Goal: Task Accomplishment & Management: Complete application form

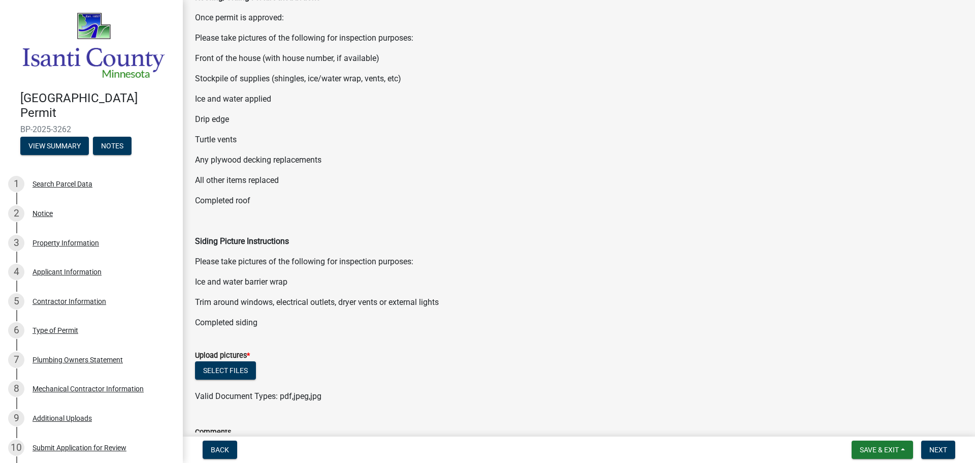
scroll to position [185, 0]
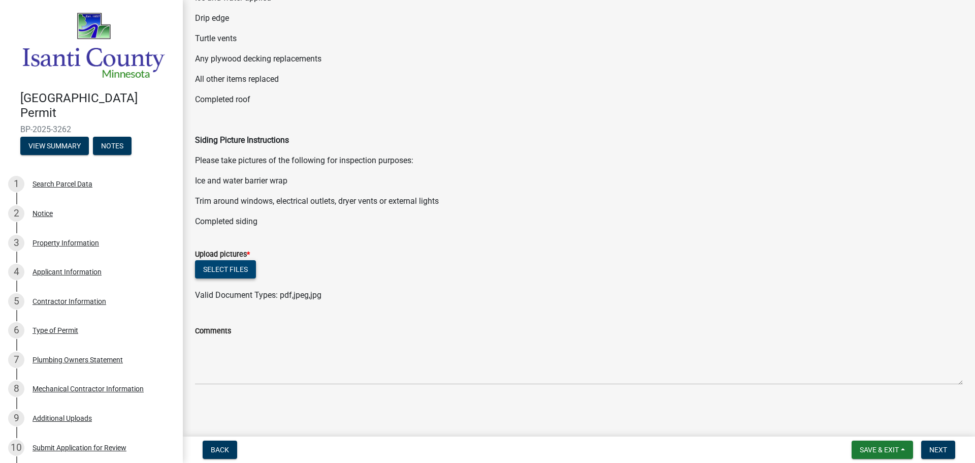
click at [225, 272] on button "Select files" at bounding box center [225, 269] width 61 height 18
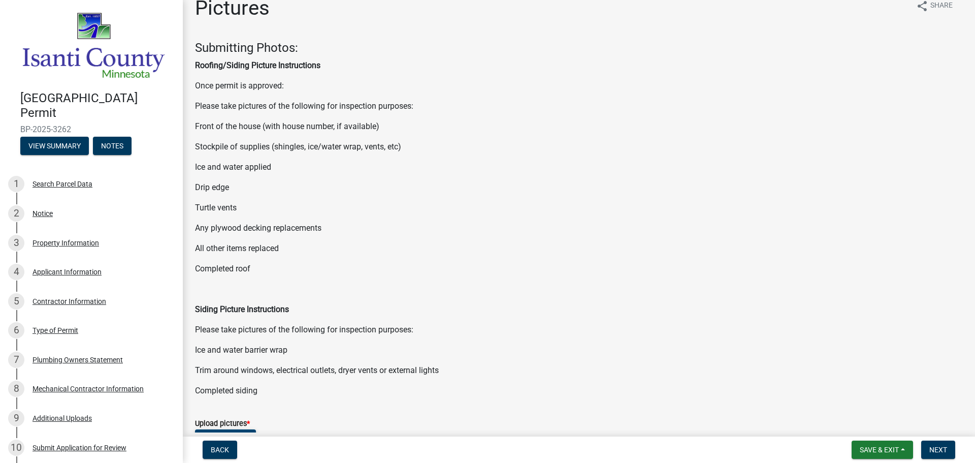
scroll to position [0, 0]
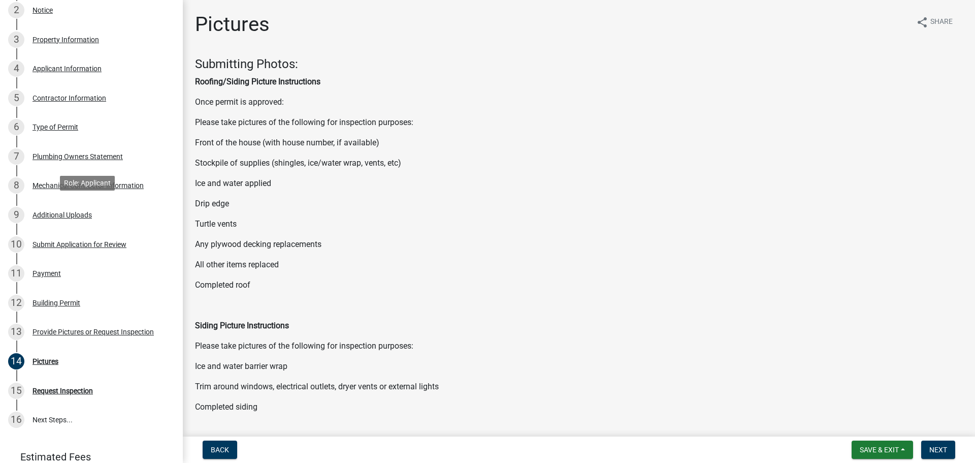
scroll to position [289, 0]
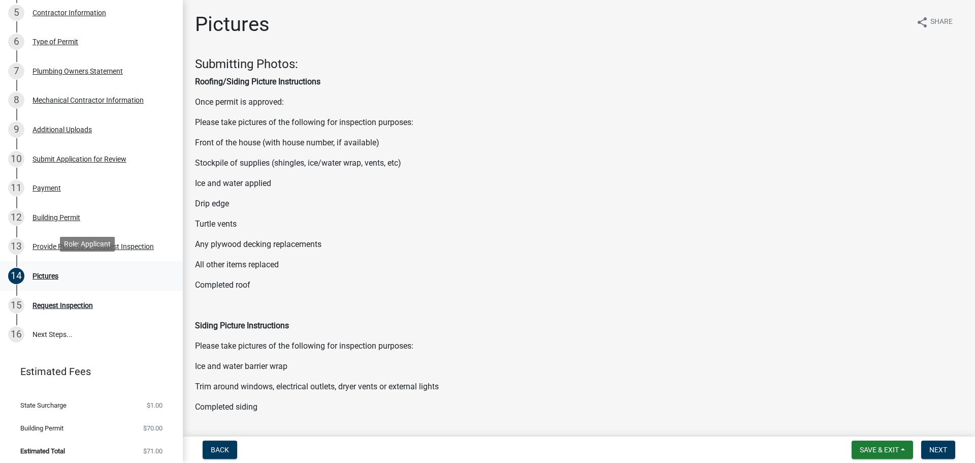
click at [45, 272] on div "Pictures" at bounding box center [46, 275] width 26 height 7
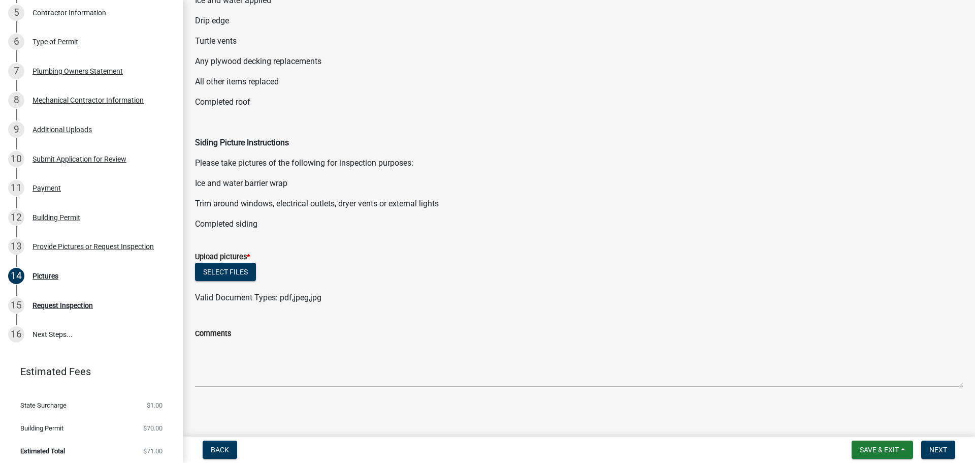
scroll to position [185, 0]
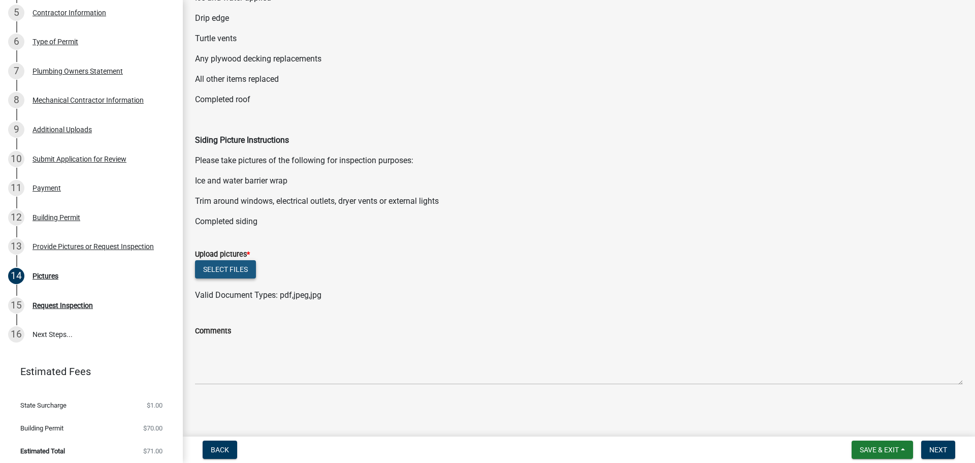
click at [227, 266] on button "Select files" at bounding box center [225, 269] width 61 height 18
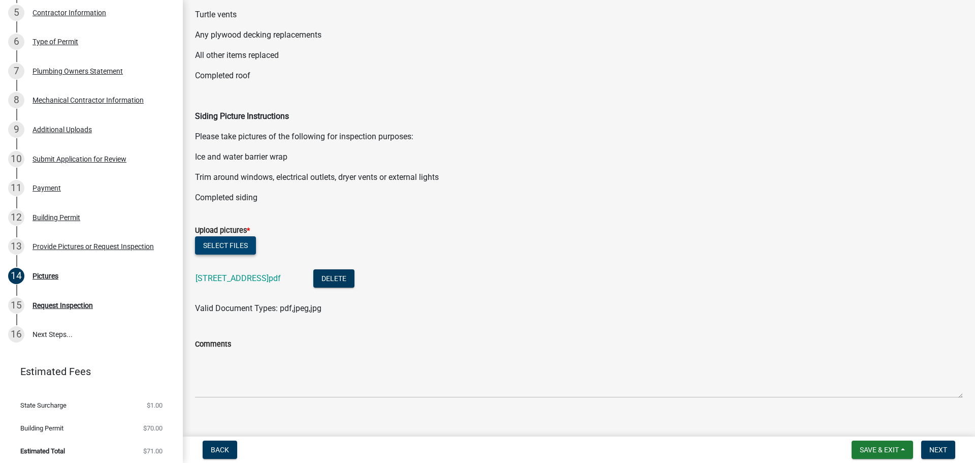
scroll to position [222, 0]
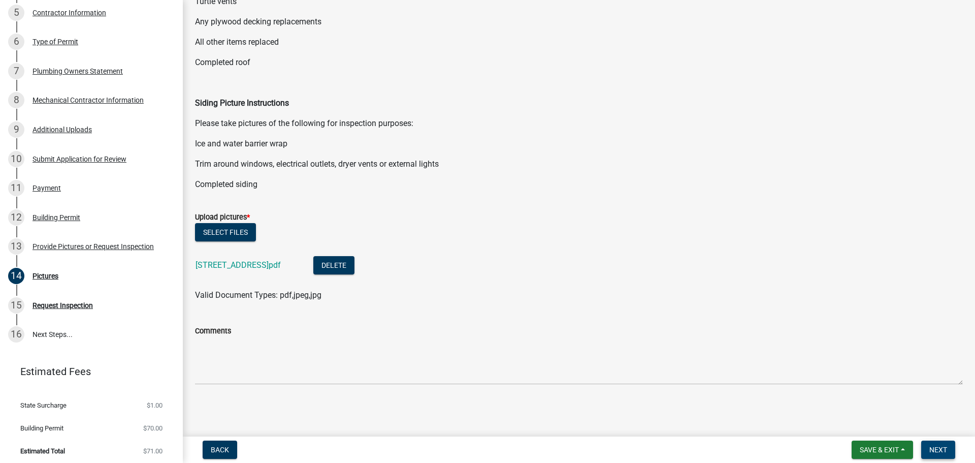
click at [943, 446] on span "Next" at bounding box center [939, 449] width 18 height 8
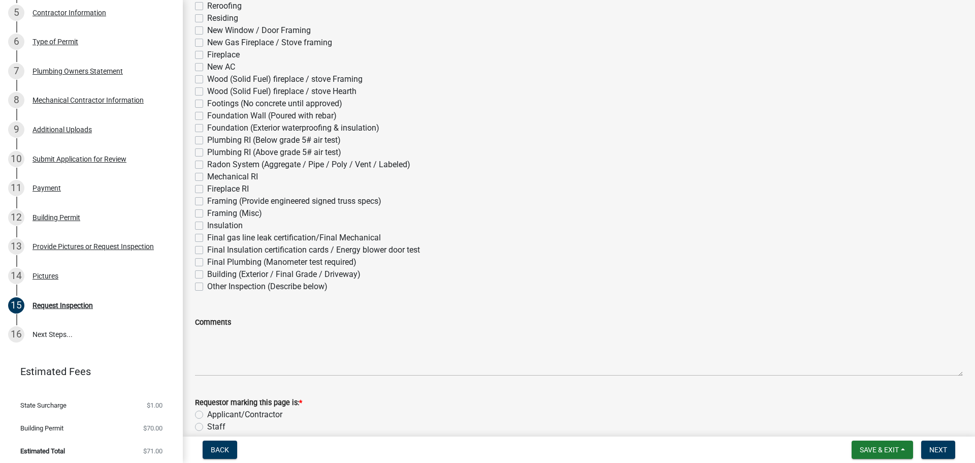
scroll to position [102, 0]
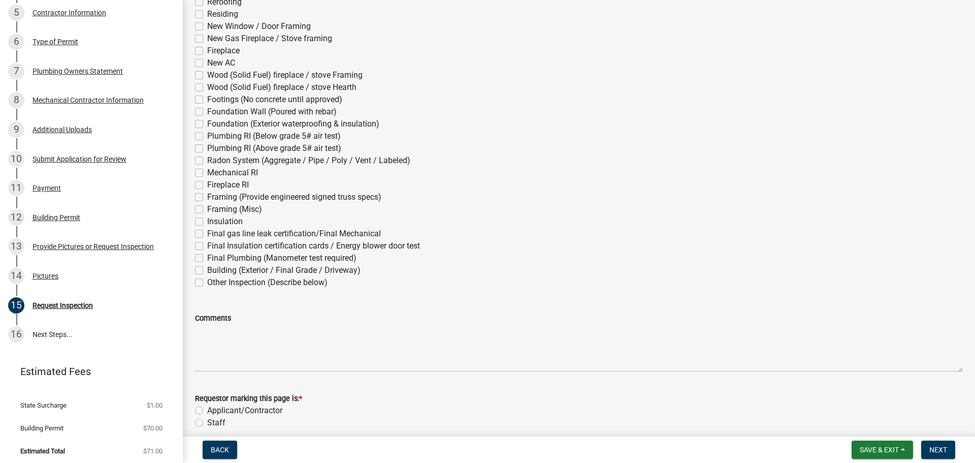
click at [207, 279] on label "Other Inspection (Describe below)" at bounding box center [267, 282] width 120 height 12
click at [207, 279] on input "Other Inspection (Describe below)" at bounding box center [210, 279] width 7 height 7
checkbox input "true"
checkbox input "false"
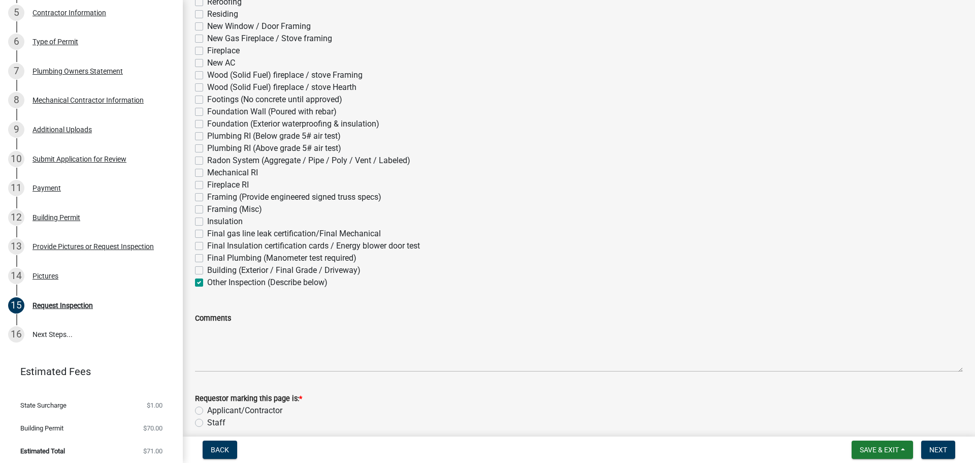
checkbox input "false"
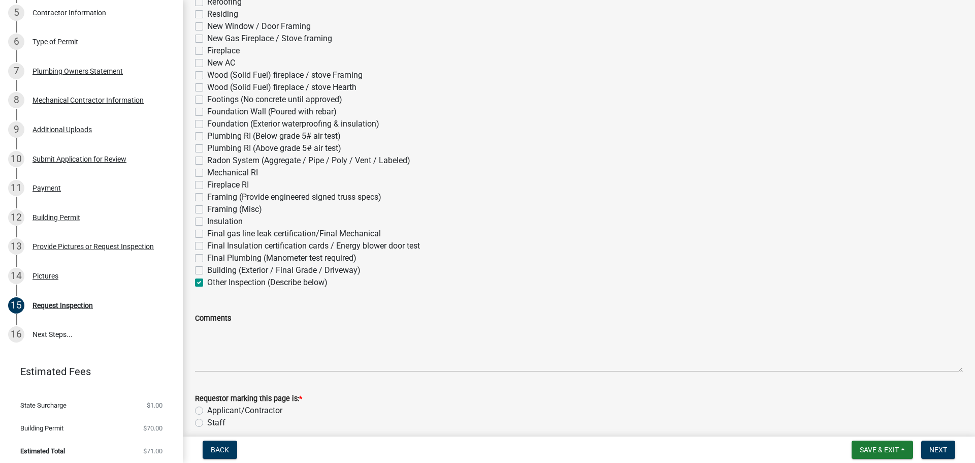
checkbox input "false"
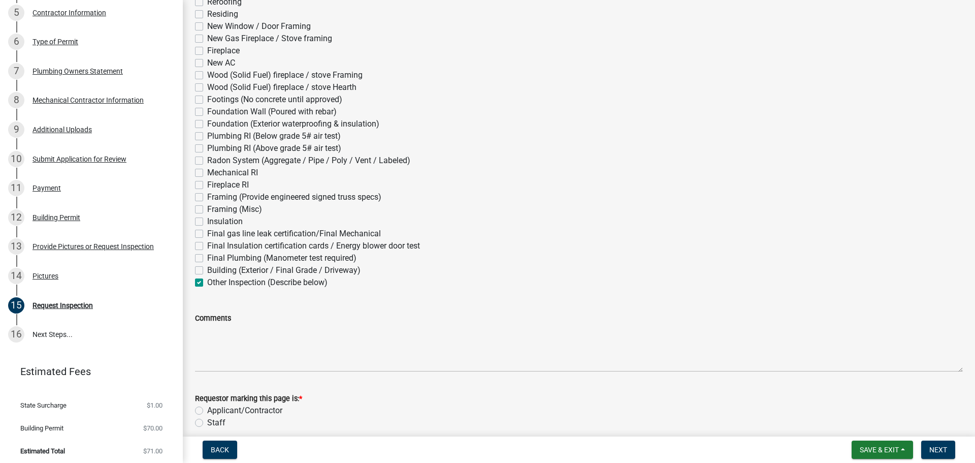
checkbox input "false"
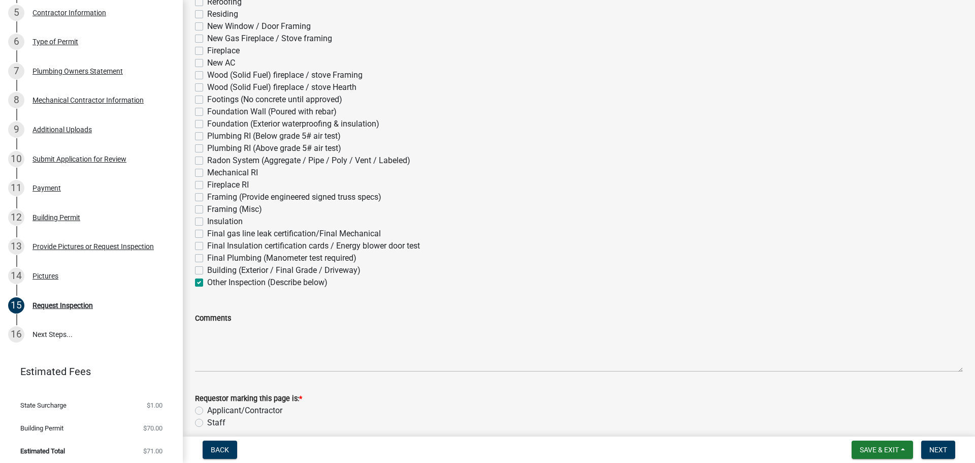
checkbox input "false"
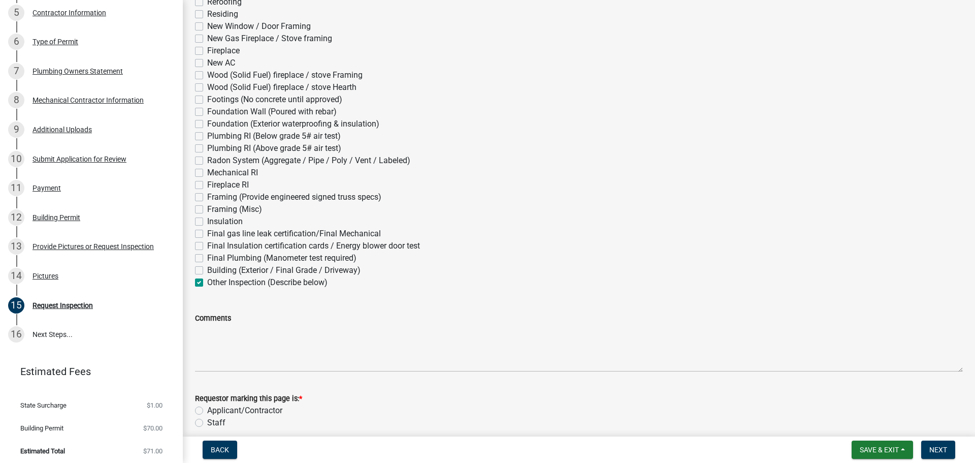
checkbox input "false"
checkbox input "true"
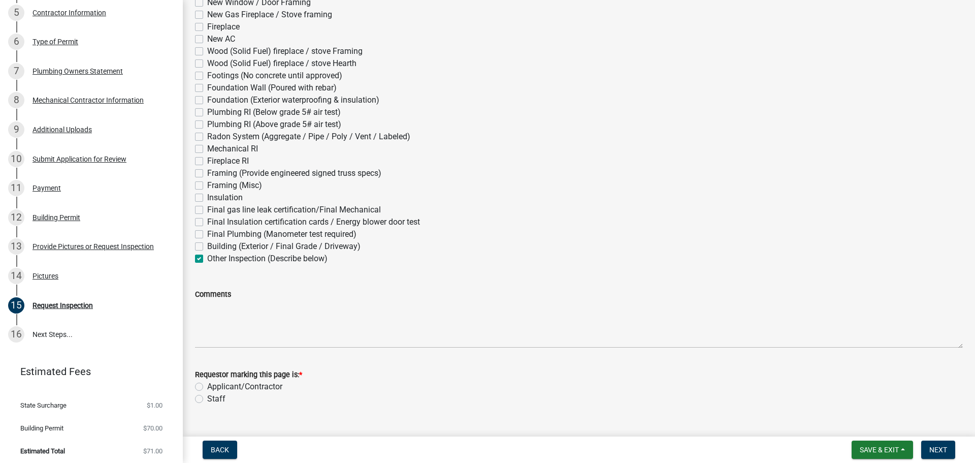
scroll to position [147, 0]
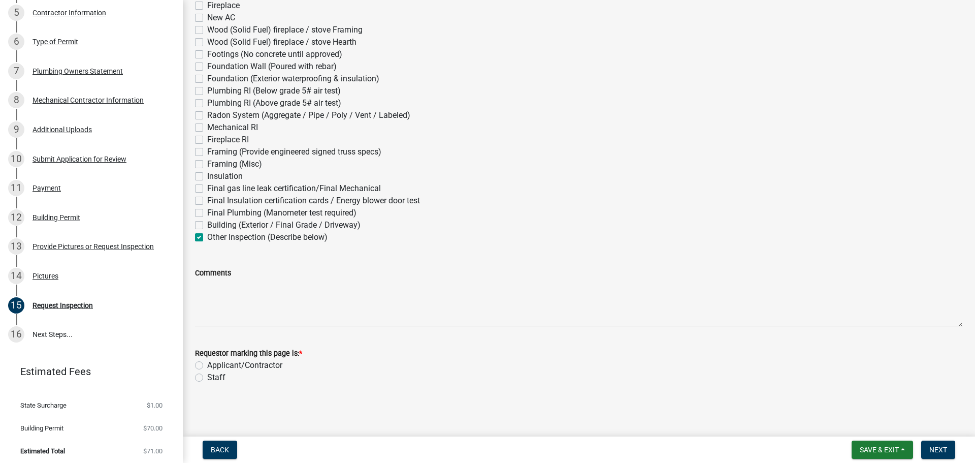
click at [256, 270] on div "Comments" at bounding box center [579, 273] width 768 height 12
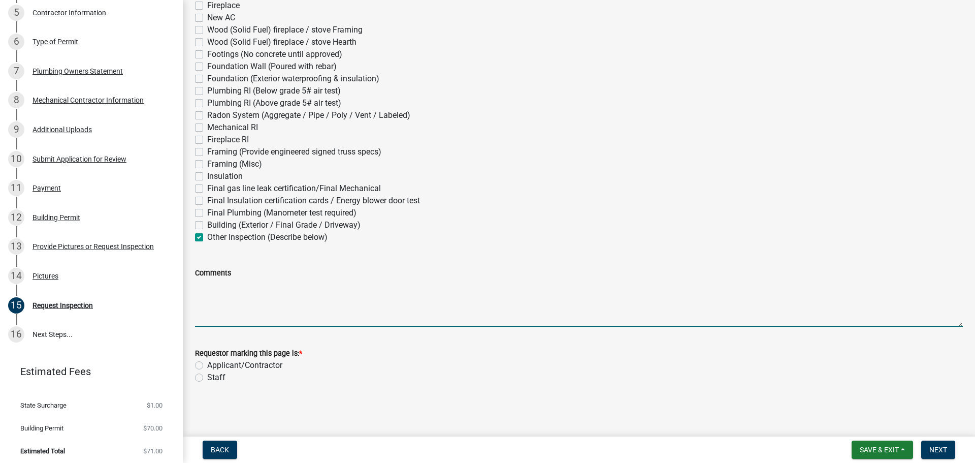
click at [249, 292] on textarea "Comments" at bounding box center [579, 303] width 768 height 48
type textarea "furnace inspection"
click at [207, 365] on label "Applicant/Contractor" at bounding box center [244, 365] width 75 height 12
click at [207, 365] on input "Applicant/Contractor" at bounding box center [210, 362] width 7 height 7
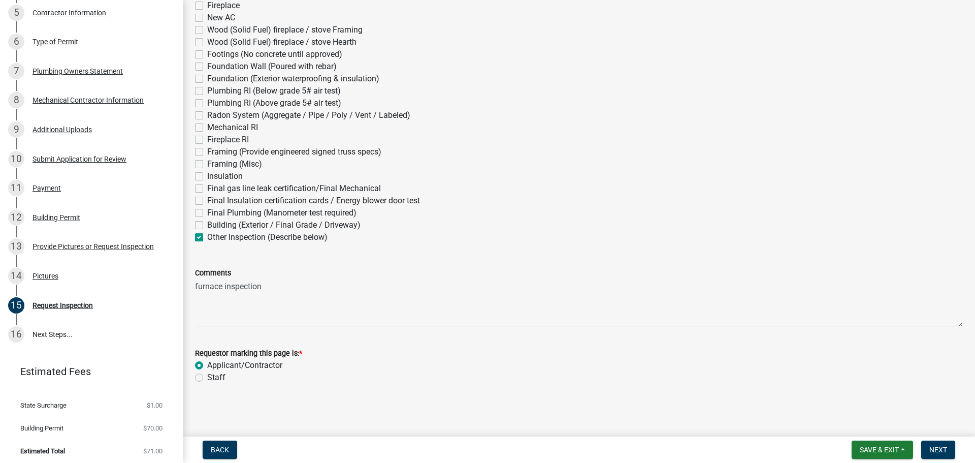
radio input "true"
drag, startPoint x: 954, startPoint y: 449, endPoint x: 895, endPoint y: 427, distance: 62.8
click at [953, 449] on button "Next" at bounding box center [938, 449] width 34 height 18
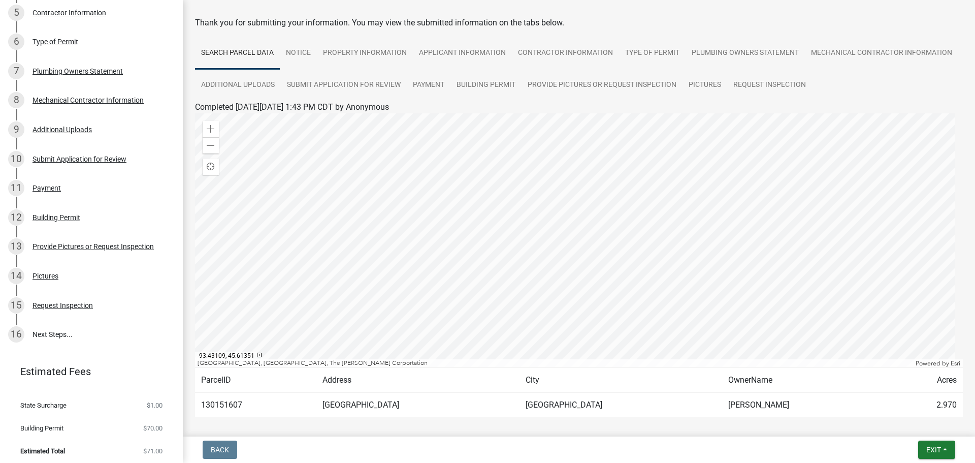
scroll to position [117, 0]
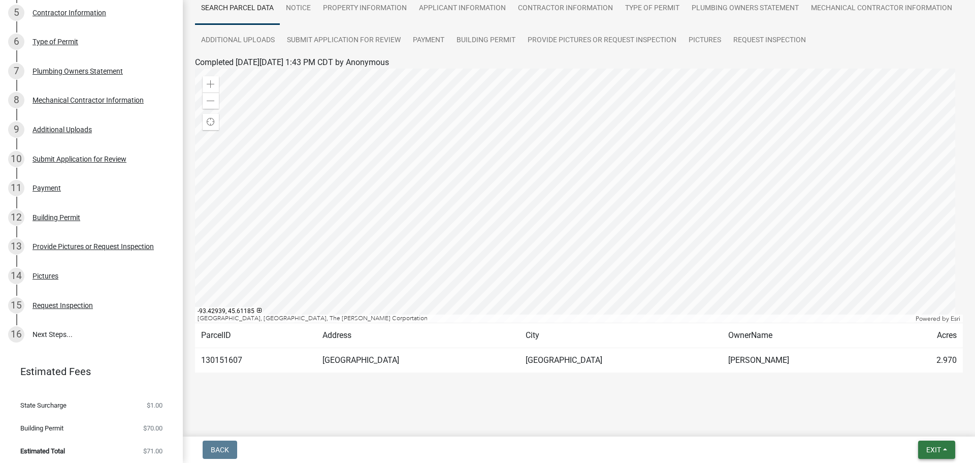
click at [932, 447] on span "Exit" at bounding box center [934, 449] width 15 height 8
click at [839, 393] on div "Submitted Thank you for submitting your information. You may view the submitted…" at bounding box center [578, 164] width 783 height 474
click at [78, 333] on link "16 Next Steps..." at bounding box center [91, 334] width 183 height 29
drag, startPoint x: 67, startPoint y: 449, endPoint x: 89, endPoint y: 435, distance: 26.4
click at [67, 448] on li "Estimated Total $71.00" at bounding box center [91, 450] width 183 height 23
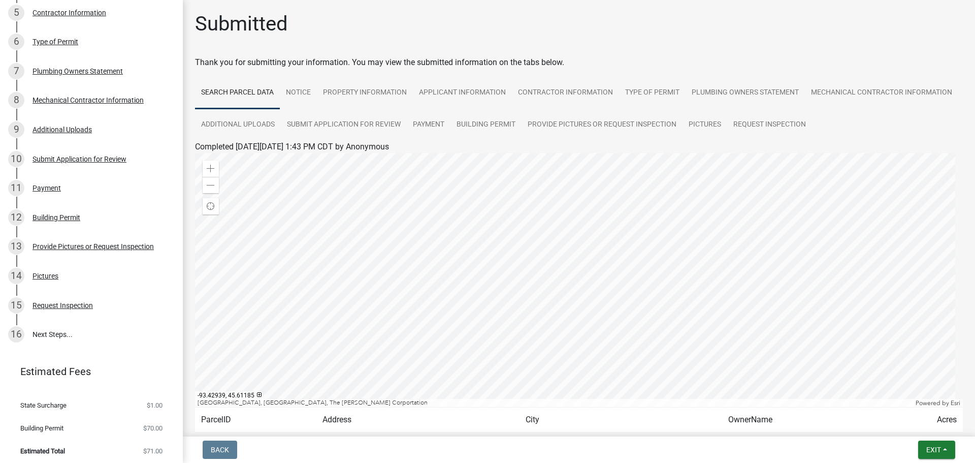
scroll to position [0, 0]
click at [53, 331] on link "16 Next Steps..." at bounding box center [91, 334] width 183 height 29
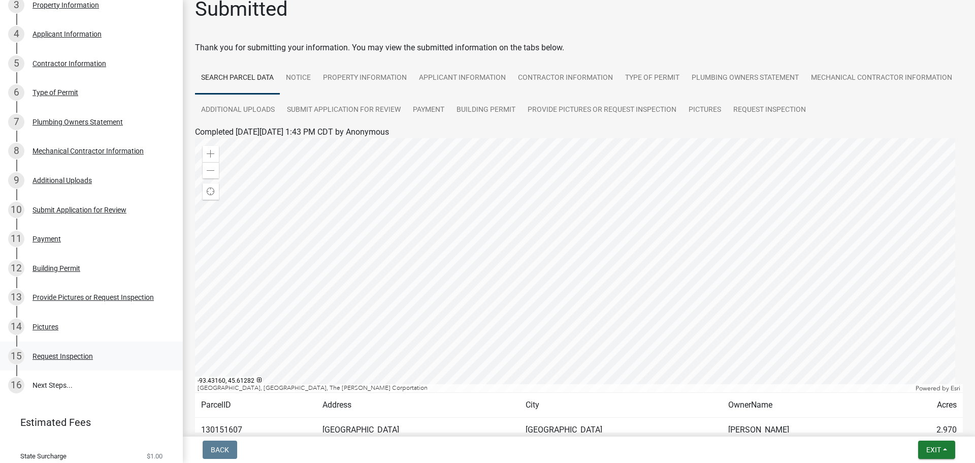
scroll to position [117, 0]
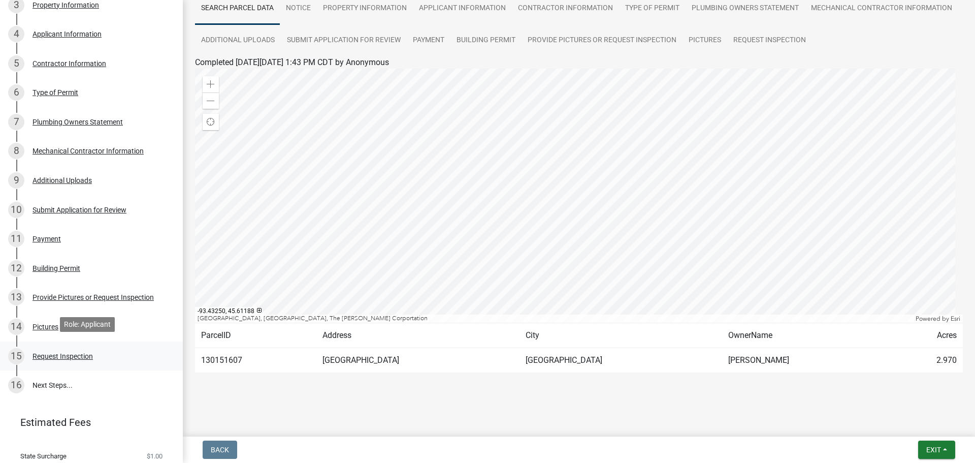
click at [87, 357] on div "15 Request Inspection" at bounding box center [87, 356] width 158 height 16
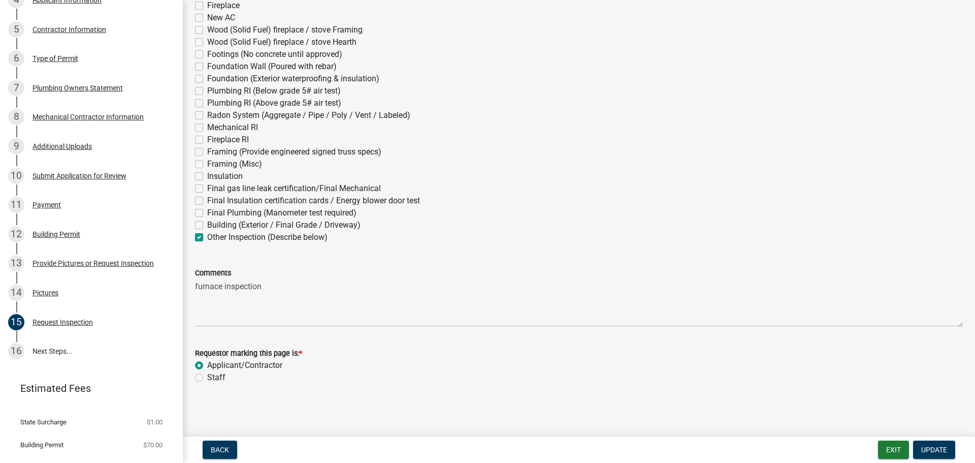
scroll to position [289, 0]
